Goal: Task Accomplishment & Management: Manage account settings

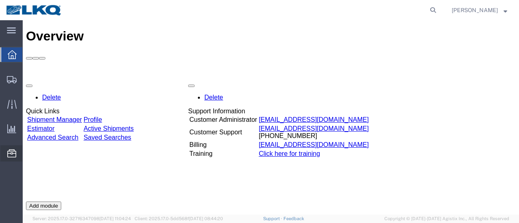
click at [0, 0] on span "Location Appointment" at bounding box center [0, 0] width 0 height 0
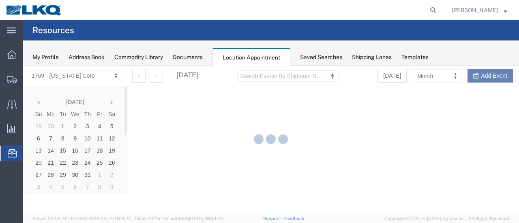
select select "28716"
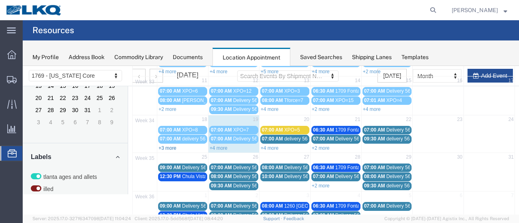
scroll to position [122, 0]
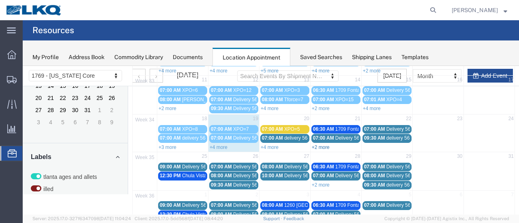
click at [322, 145] on link "+2 more" at bounding box center [321, 148] width 18 height 6
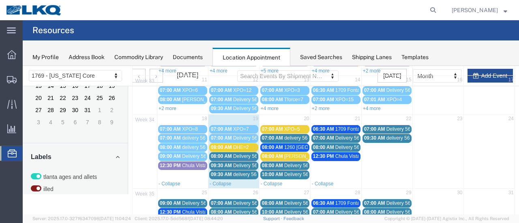
click at [274, 137] on span "07:00 AM" at bounding box center [272, 138] width 21 height 6
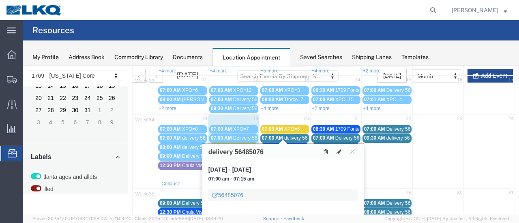
click at [479, 158] on td at bounding box center [488, 151] width 51 height 55
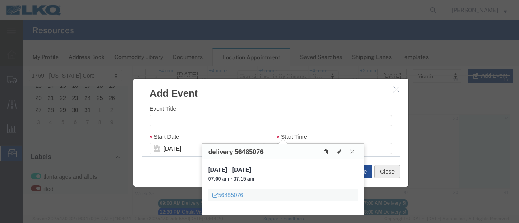
click at [383, 169] on button "Close" at bounding box center [387, 172] width 26 height 14
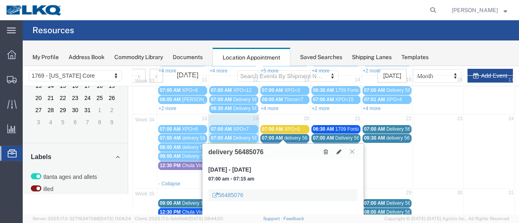
click at [354, 150] on icon at bounding box center [352, 151] width 4 height 5
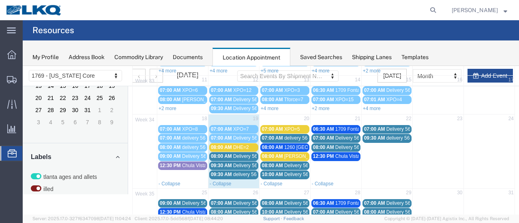
click at [271, 172] on span "10:00 AM" at bounding box center [272, 175] width 21 height 6
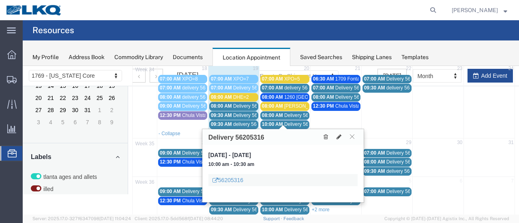
scroll to position [175, 0]
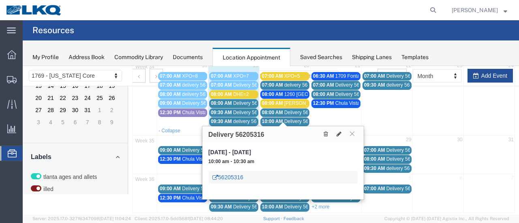
click at [231, 179] on link "56205316" at bounding box center [227, 177] width 31 height 8
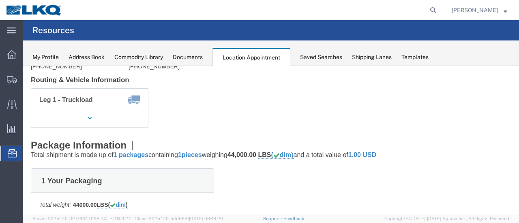
scroll to position [13, 0]
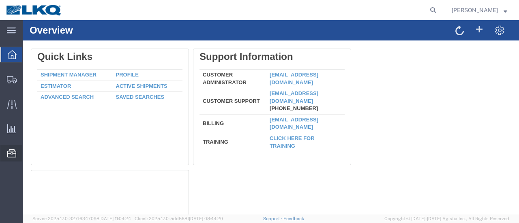
drag, startPoint x: 64, startPoint y: 206, endPoint x: 64, endPoint y: 199, distance: 7.7
click at [0, 0] on span "Location Appointment" at bounding box center [0, 0] width 0 height 0
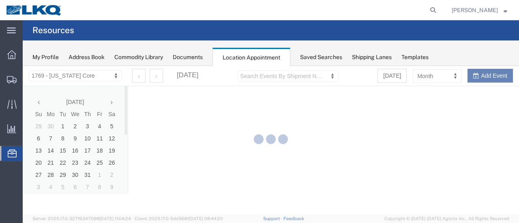
select select "28716"
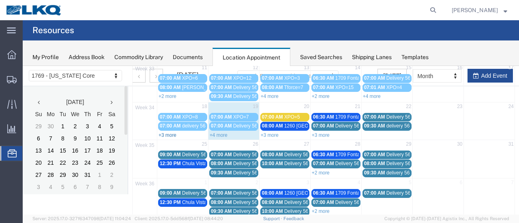
scroll to position [139, 0]
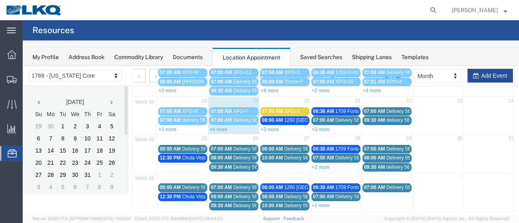
click at [221, 127] on link "+4 more" at bounding box center [218, 130] width 18 height 6
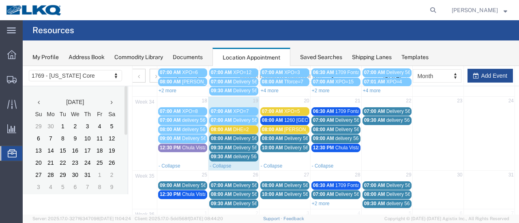
click at [228, 154] on span "09:30 AM" at bounding box center [221, 157] width 21 height 6
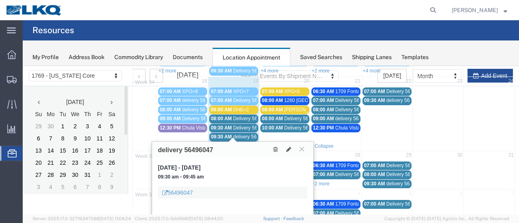
scroll to position [175, 0]
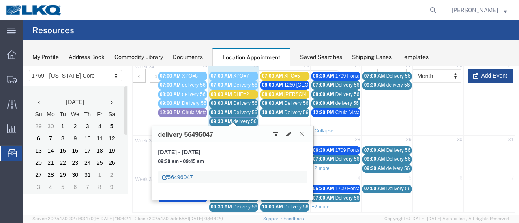
click at [172, 180] on link "56496047" at bounding box center [177, 177] width 31 height 8
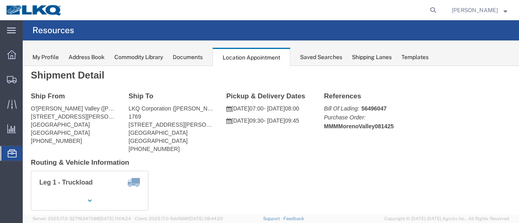
scroll to position [0, 0]
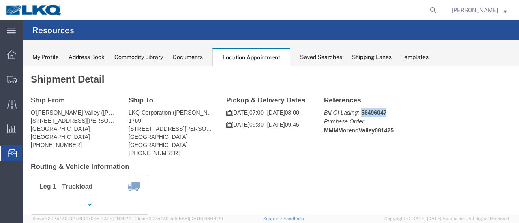
drag, startPoint x: 362, startPoint y: 49, endPoint x: 357, endPoint y: 52, distance: 5.3
click p "Bill Of Lading: 56496047 Purchase Order: MMMMorenoValley081425"
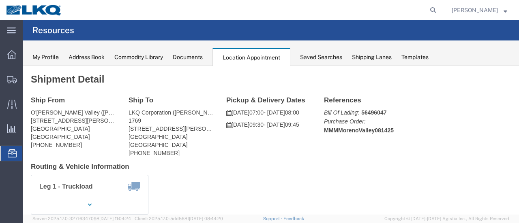
drag, startPoint x: 366, startPoint y: 49, endPoint x: 368, endPoint y: 54, distance: 4.6
click p "Bill Of Lading: 56496047 Purchase Order: MMMMorenoValley081425"
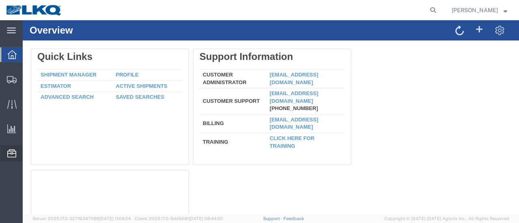
click at [0, 0] on span "Location Appointment" at bounding box center [0, 0] width 0 height 0
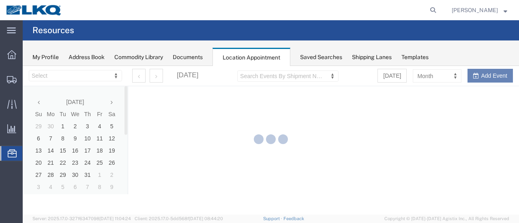
select select "28716"
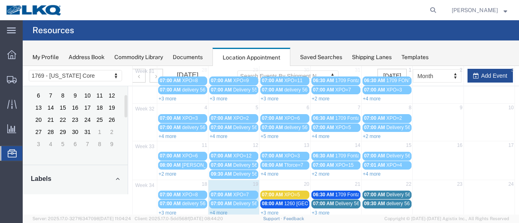
scroll to position [122, 0]
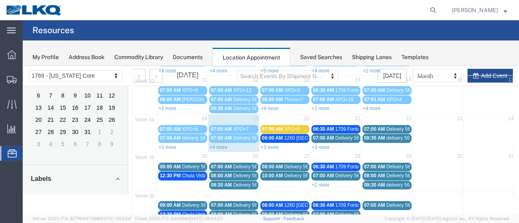
click at [223, 145] on link "+4 more" at bounding box center [218, 148] width 18 height 6
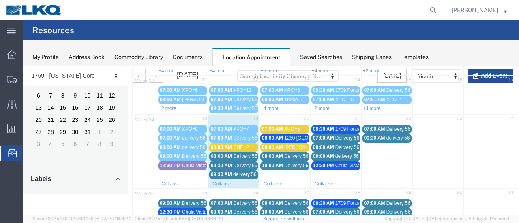
click at [220, 173] on div "09:30 AM delivery 56496047" at bounding box center [234, 175] width 46 height 6
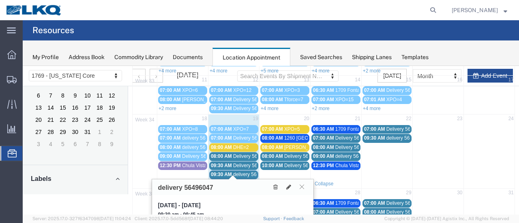
drag, startPoint x: 215, startPoint y: 192, endPoint x: 190, endPoint y: 195, distance: 25.3
click at [190, 195] on div "delivery 56496047 Tuesday, Aug 19, 2025 - Tuesday, Aug 19, 2025 09:30 am - 09:4…" at bounding box center [232, 216] width 161 height 73
drag, startPoint x: 214, startPoint y: 188, endPoint x: 187, endPoint y: 182, distance: 27.3
click at [183, 188] on div "delivery 56496047" at bounding box center [232, 188] width 161 height 16
copy h3 "56496047"
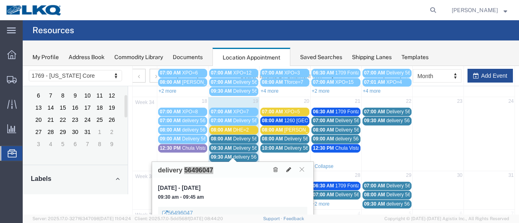
scroll to position [162, 0]
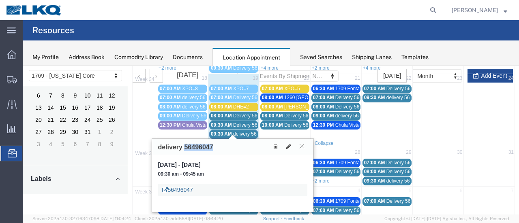
click at [175, 192] on link "56496047" at bounding box center [177, 190] width 31 height 8
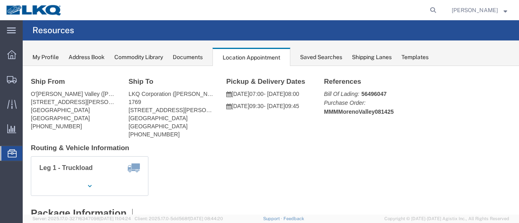
scroll to position [0, 0]
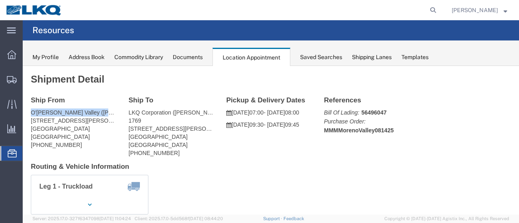
drag, startPoint x: 9, startPoint y: 49, endPoint x: 94, endPoint y: 48, distance: 85.1
click div "Ship From O'Reilly Moreno Valley (Jose Mendoza) 24520 San Michele RD Moreno Val…"
copy address "O'Reilly Moreno Valley (Jose Men"
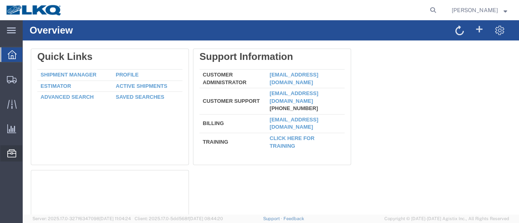
click at [0, 0] on span "Location Appointment" at bounding box center [0, 0] width 0 height 0
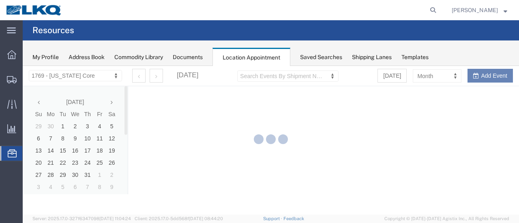
select select "28716"
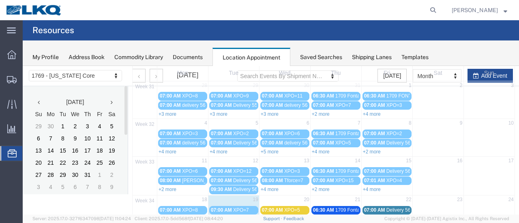
scroll to position [122, 0]
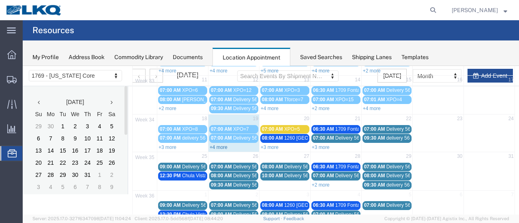
click at [214, 145] on link "+4 more" at bounding box center [218, 148] width 18 height 6
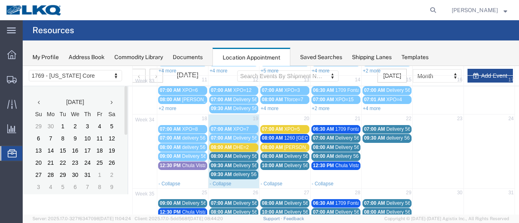
click at [219, 145] on span "08:00 AM" at bounding box center [221, 148] width 21 height 6
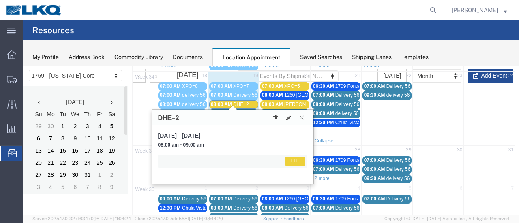
scroll to position [175, 0]
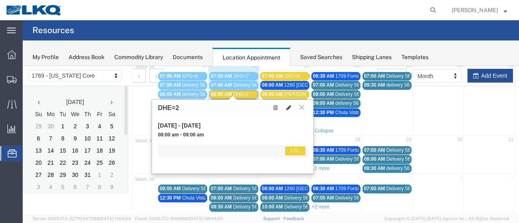
click at [289, 107] on icon at bounding box center [288, 108] width 5 height 6
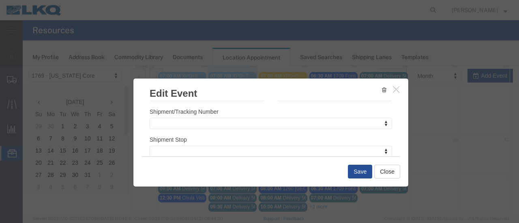
scroll to position [122, 0]
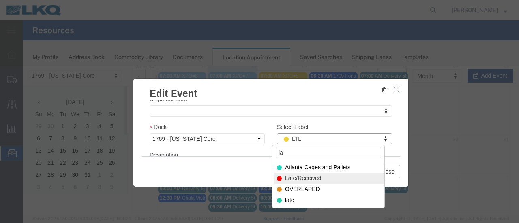
type input "la"
select select "160"
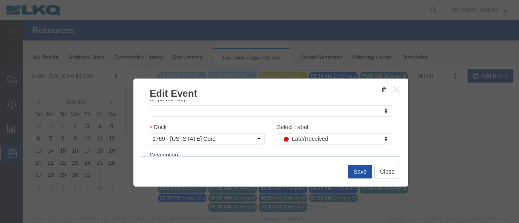
click at [355, 174] on button "Save" at bounding box center [360, 172] width 24 height 14
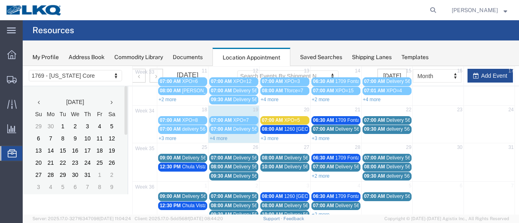
scroll to position [133, 0]
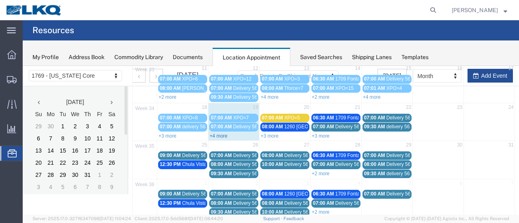
click at [221, 134] on link "+4 more" at bounding box center [218, 136] width 18 height 6
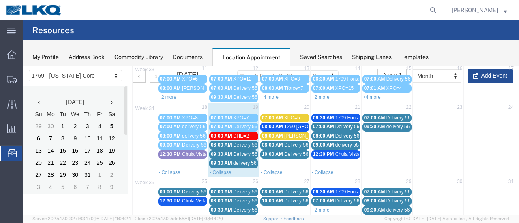
click at [226, 160] on span "09:30 AM" at bounding box center [221, 163] width 21 height 6
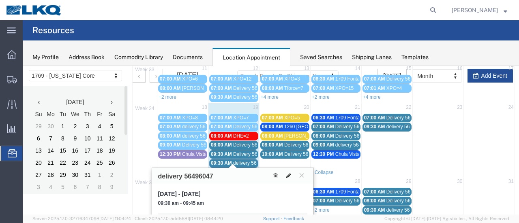
click at [289, 176] on icon at bounding box center [288, 176] width 5 height 6
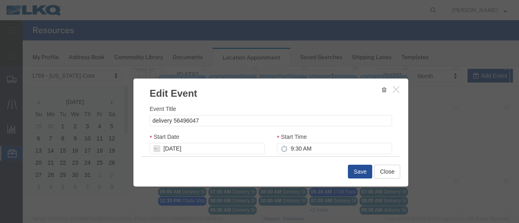
select select
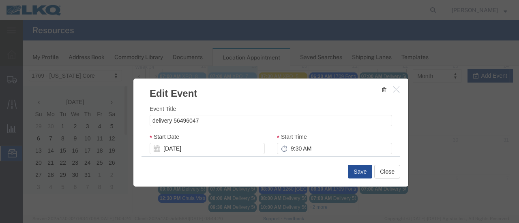
scroll to position [175, 0]
click at [348, 151] on input "9:30 AM" at bounding box center [334, 148] width 115 height 11
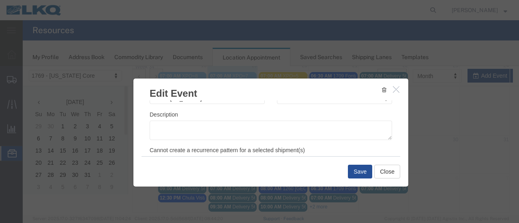
scroll to position [122, 0]
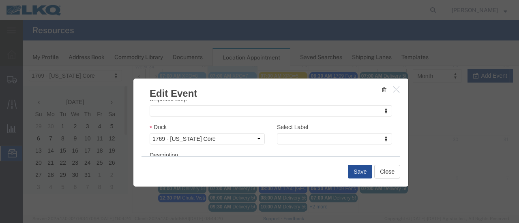
type input "10:30 AM"
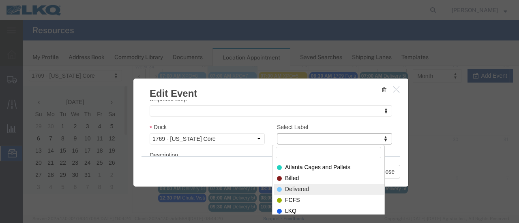
select select "40"
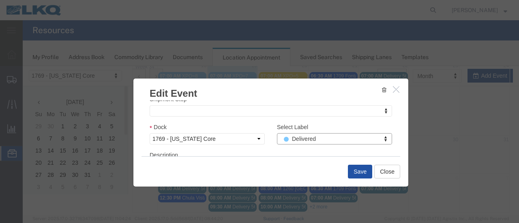
click at [354, 171] on button "Save" at bounding box center [360, 172] width 24 height 14
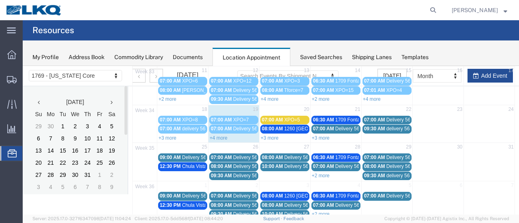
scroll to position [133, 0]
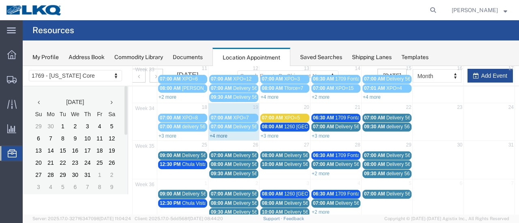
click at [216, 133] on link "+4 more" at bounding box center [218, 136] width 18 height 6
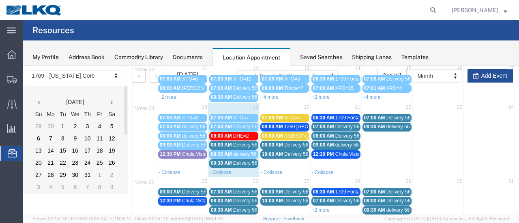
click at [227, 160] on span "09:30 AM" at bounding box center [221, 163] width 21 height 6
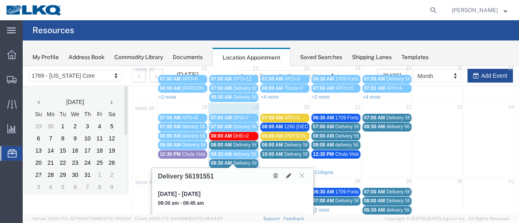
scroll to position [173, 0]
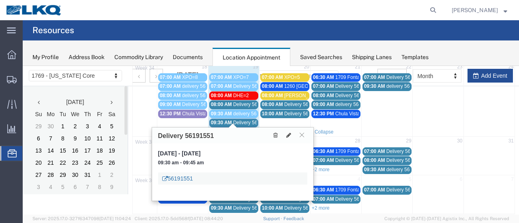
click at [177, 180] on link "56191551" at bounding box center [177, 179] width 31 height 8
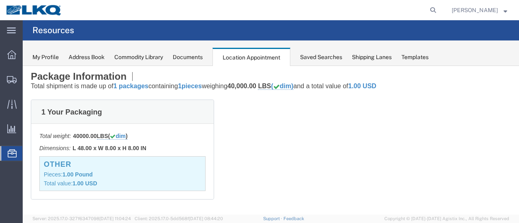
scroll to position [11, 0]
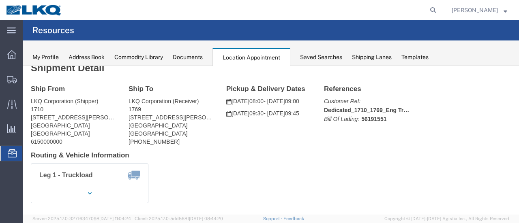
click at [182, 60] on div "Documents" at bounding box center [188, 57] width 30 height 9
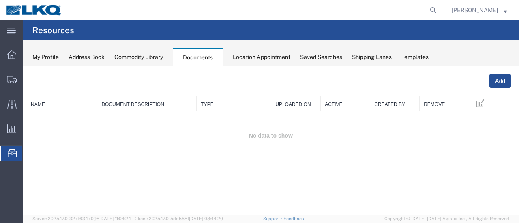
click at [247, 56] on div "Location Appointment" at bounding box center [262, 57] width 58 height 9
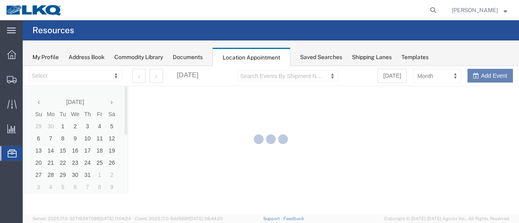
select select "28716"
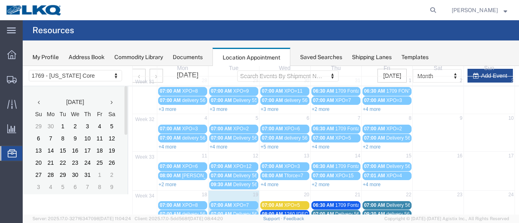
scroll to position [122, 0]
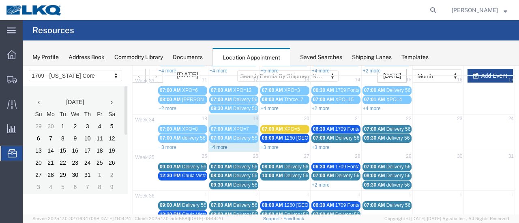
click at [216, 145] on link "+4 more" at bounding box center [218, 148] width 18 height 6
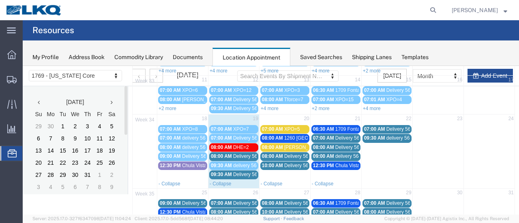
click at [229, 172] on span "09:30 AM" at bounding box center [221, 175] width 21 height 6
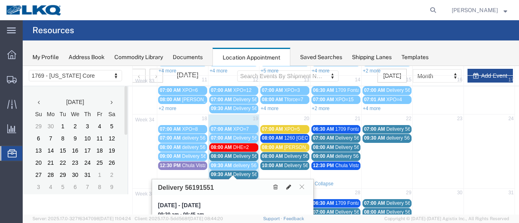
click at [287, 186] on icon at bounding box center [288, 187] width 5 height 6
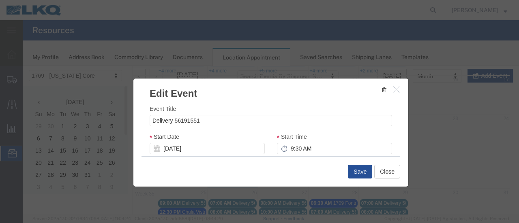
select select
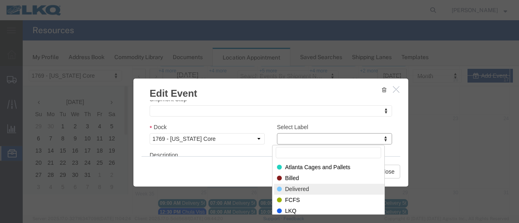
select select "40"
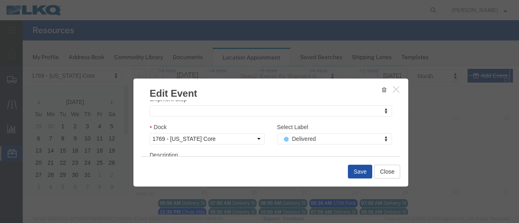
click at [356, 171] on button "Save" at bounding box center [360, 172] width 24 height 14
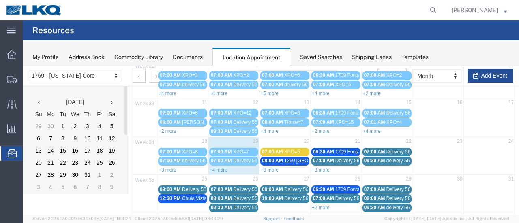
scroll to position [133, 0]
